Goal: Task Accomplishment & Management: Manage account settings

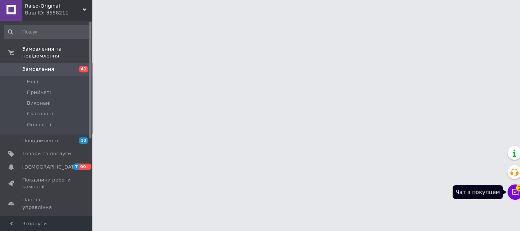
click at [510, 189] on icon at bounding box center [511, 192] width 8 height 8
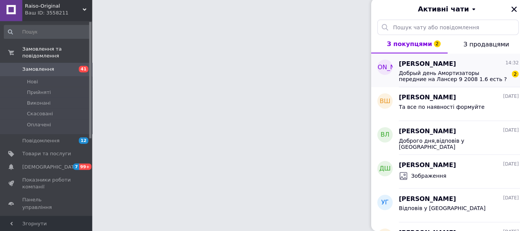
click at [454, 74] on span "Добрый день Амортизаторы передние на Лансер 9 2008 1.6 есть ?" at bounding box center [449, 77] width 108 height 12
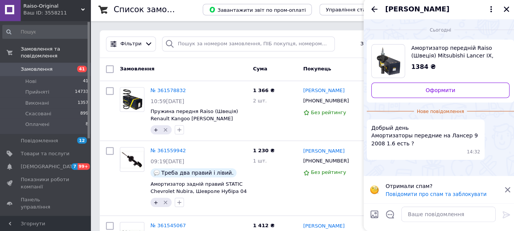
click at [504, 191] on icon at bounding box center [504, 190] width 7 height 7
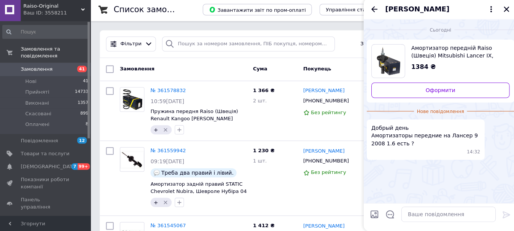
click at [415, 13] on span "Ксения Мусиенко" at bounding box center [415, 11] width 64 height 10
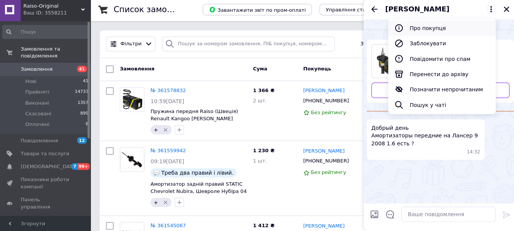
click at [425, 26] on button "Про покупця" at bounding box center [439, 29] width 107 height 15
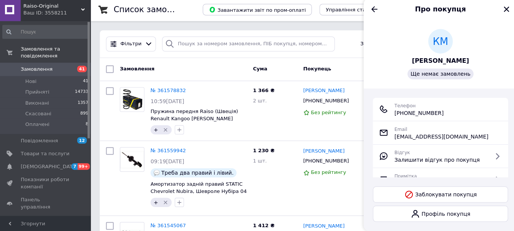
drag, startPoint x: 429, startPoint y: 115, endPoint x: 402, endPoint y: 115, distance: 27.0
click at [402, 115] on div "Телефон +380 (63) 283-54-55" at bounding box center [438, 109] width 122 height 15
copy span "0 (63) 283-54-55"
click at [504, 8] on icon "Закрити" at bounding box center [503, 11] width 7 height 7
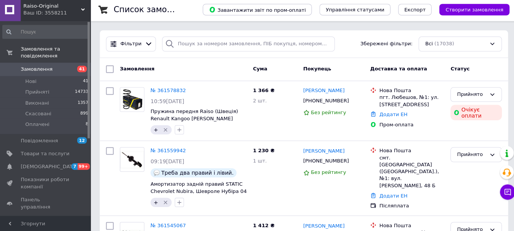
click at [508, 201] on div "Чат з покупцем Тех підтримка Чат з покупцем" at bounding box center [504, 173] width 15 height 59
click at [507, 194] on icon at bounding box center [505, 192] width 8 height 8
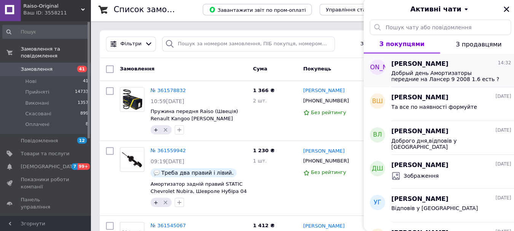
click at [439, 83] on span "Добрый день Амортизаторы передние на Лансер 9 2008 1.6 есть ?" at bounding box center [443, 77] width 108 height 12
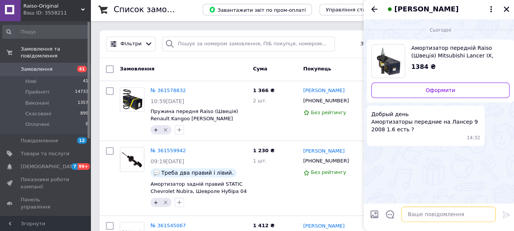
click at [424, 213] on textarea at bounding box center [446, 214] width 94 height 15
type textarea "Dslgjdsd e Dfq,th"
click at [431, 218] on textarea at bounding box center [446, 214] width 94 height 15
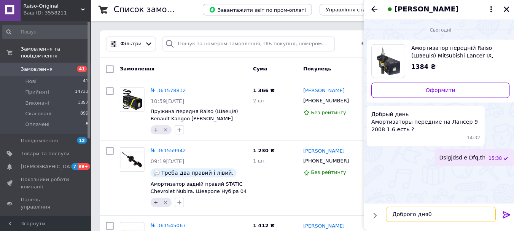
type textarea "Доброго дня"
type textarea "Відповів у Вайбер"
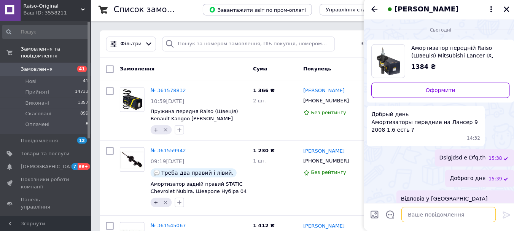
scroll to position [7, 0]
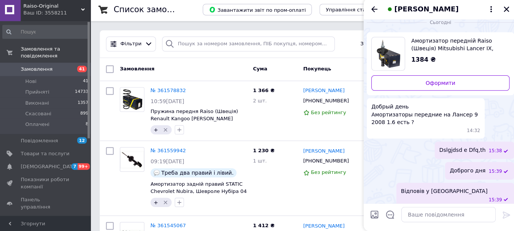
click at [47, 67] on span "Замовлення" at bounding box center [38, 70] width 32 height 7
drag, startPoint x: 500, startPoint y: 9, endPoint x: 454, endPoint y: 13, distance: 46.7
click at [499, 9] on button "Закрити" at bounding box center [503, 10] width 9 height 9
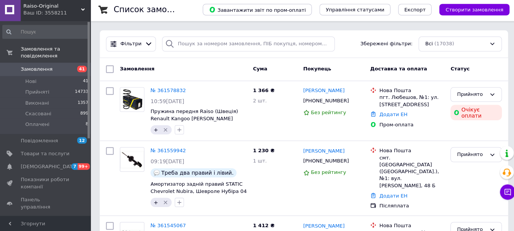
click at [38, 68] on link "Замовлення 41" at bounding box center [47, 70] width 94 height 13
click at [32, 67] on span "Замовлення" at bounding box center [38, 70] width 32 height 7
drag, startPoint x: 32, startPoint y: 64, endPoint x: 31, endPoint y: 30, distance: 33.9
click at [32, 67] on span "Замовлення" at bounding box center [38, 70] width 32 height 7
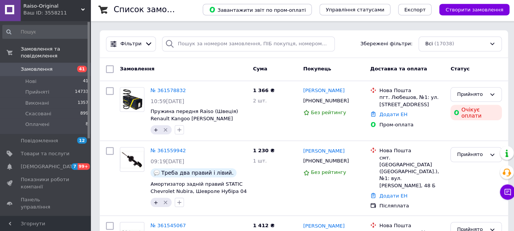
drag, startPoint x: 30, startPoint y: 64, endPoint x: 34, endPoint y: 33, distance: 31.1
click at [31, 67] on span "Замовлення" at bounding box center [38, 70] width 32 height 7
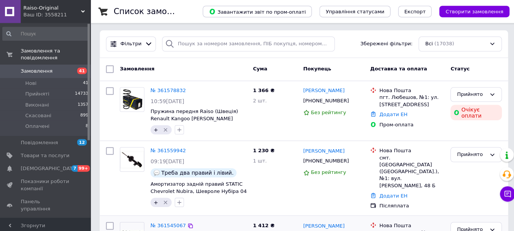
scroll to position [63, 0]
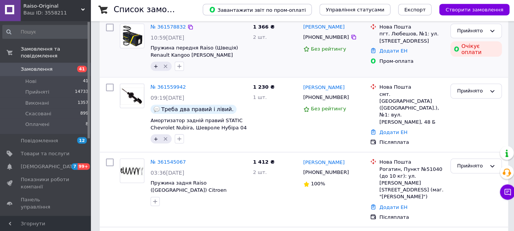
drag, startPoint x: 137, startPoint y: 61, endPoint x: 132, endPoint y: 62, distance: 4.5
click at [136, 62] on div at bounding box center [132, 48] width 30 height 53
click at [35, 67] on span "Замовлення" at bounding box center [38, 70] width 32 height 7
click at [32, 67] on span "Замовлення" at bounding box center [38, 70] width 32 height 7
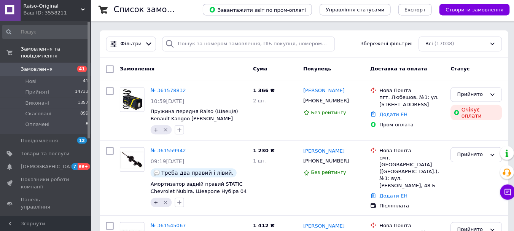
click at [45, 67] on span "Замовлення" at bounding box center [38, 70] width 32 height 7
click at [32, 67] on span "Замовлення" at bounding box center [38, 70] width 32 height 7
click at [20, 67] on span at bounding box center [11, 70] width 22 height 7
click at [10, 12] on link at bounding box center [11, 11] width 22 height 23
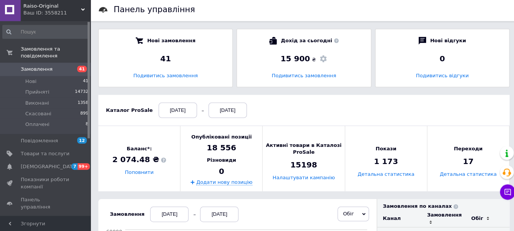
click at [40, 67] on span "Замовлення" at bounding box center [38, 70] width 32 height 7
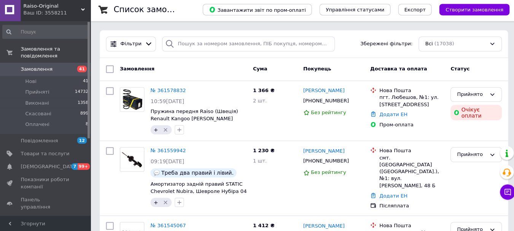
click at [29, 67] on span "Замовлення" at bounding box center [38, 70] width 32 height 7
click at [258, 112] on div "1 366 ₴ 2 шт." at bounding box center [274, 111] width 50 height 53
click at [33, 67] on span "Замовлення" at bounding box center [38, 70] width 32 height 7
click at [40, 67] on span "Замовлення" at bounding box center [38, 70] width 32 height 7
drag, startPoint x: 38, startPoint y: 64, endPoint x: 239, endPoint y: 10, distance: 208.3
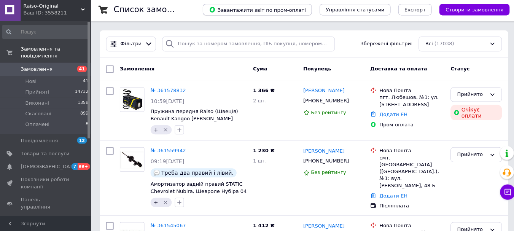
click at [38, 67] on span "Замовлення" at bounding box center [38, 70] width 32 height 7
